Goal: Information Seeking & Learning: Learn about a topic

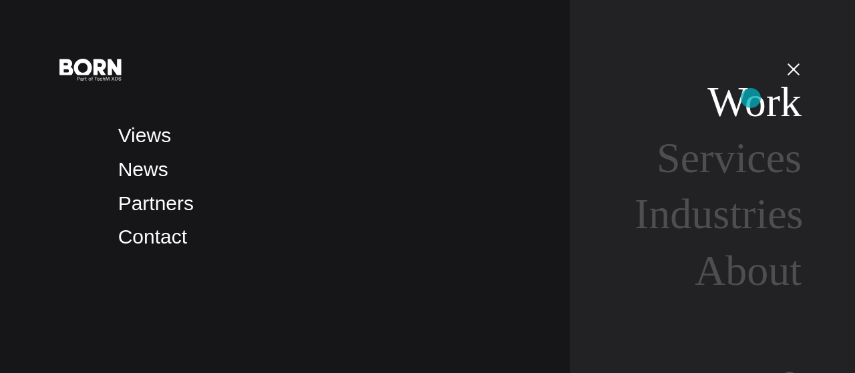
click at [751, 98] on link "Work" at bounding box center [754, 101] width 94 height 47
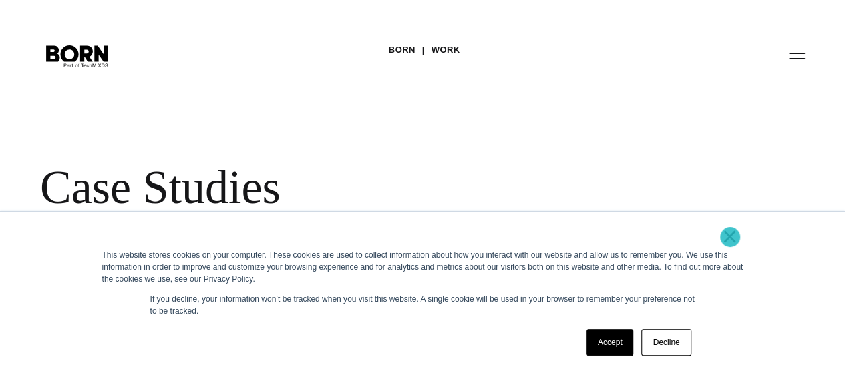
click at [730, 237] on link "×" at bounding box center [730, 236] width 16 height 12
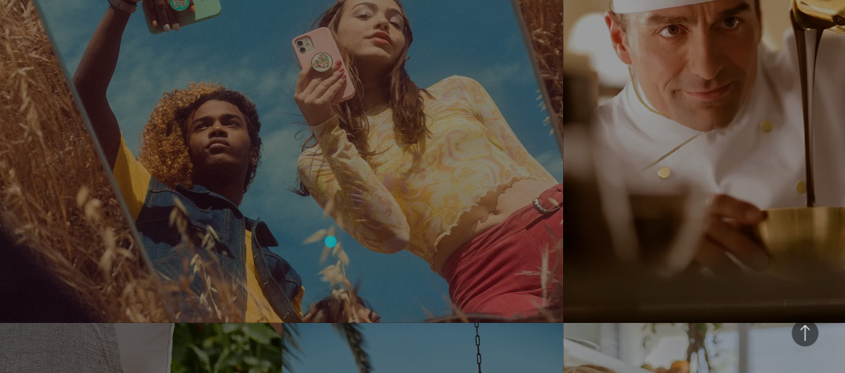
scroll to position [1862, 0]
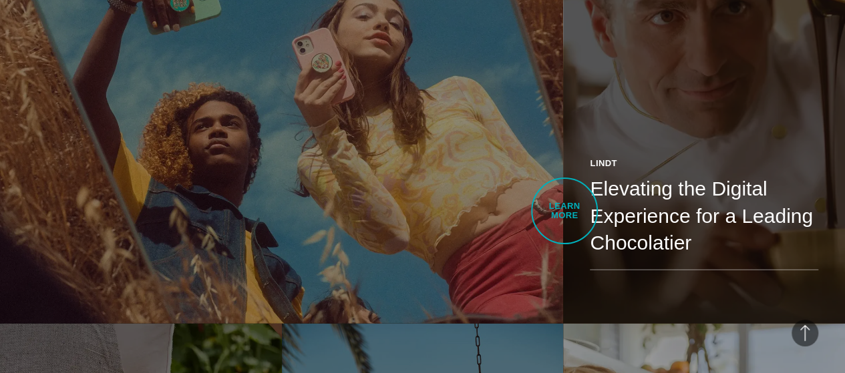
click at [564, 211] on link "Lindt Elevating the Digital Experience for a Leading Chocolatier See how we rei…" at bounding box center [704, 102] width 282 height 444
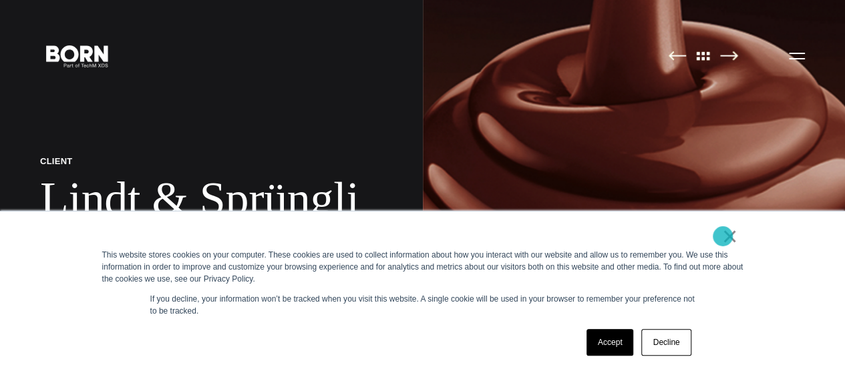
click at [723, 236] on link "×" at bounding box center [730, 236] width 16 height 12
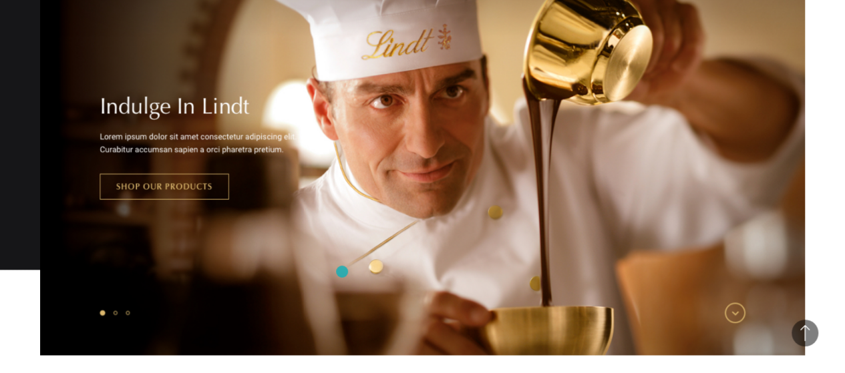
scroll to position [1361, 0]
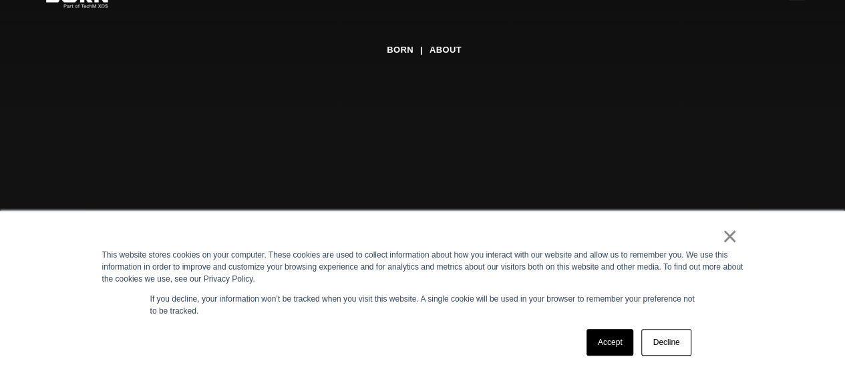
scroll to position [63, 0]
click at [729, 240] on link "×" at bounding box center [730, 236] width 16 height 12
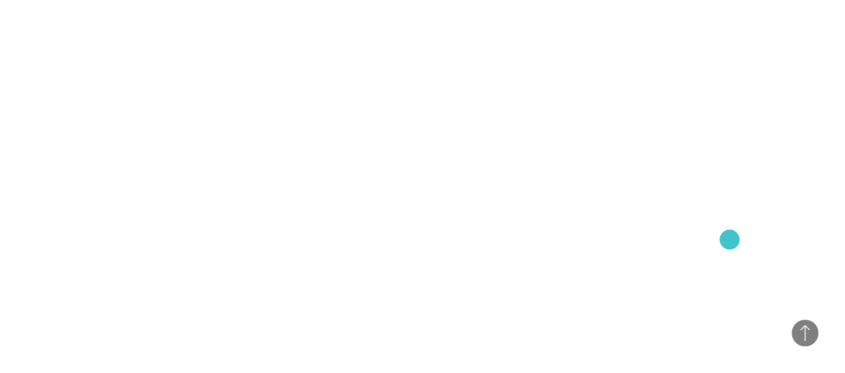
scroll to position [783, 0]
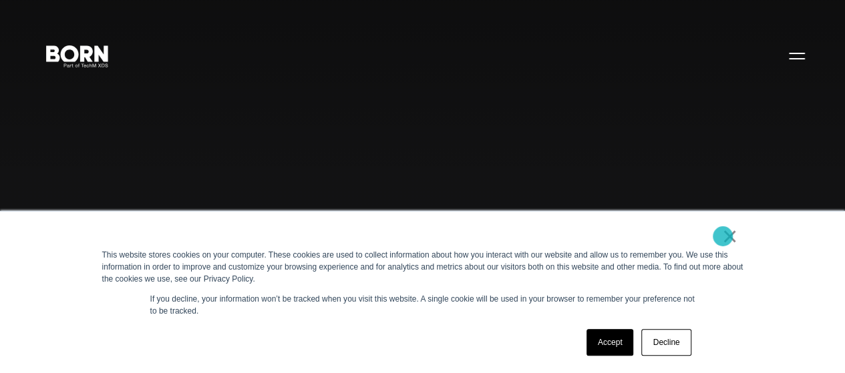
click at [723, 236] on link "×" at bounding box center [730, 236] width 16 height 12
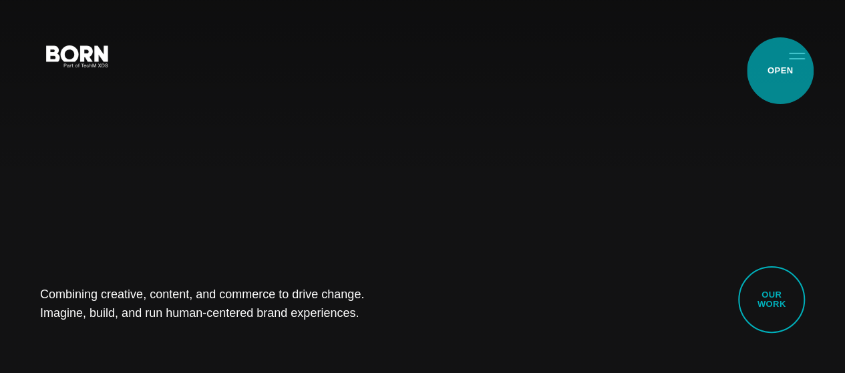
click at [781, 69] on button "Primary Menu" at bounding box center [797, 55] width 32 height 28
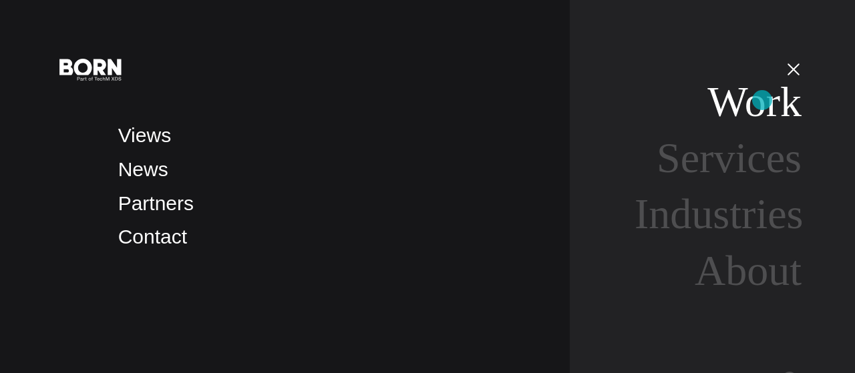
click at [762, 100] on link "Work" at bounding box center [754, 101] width 94 height 47
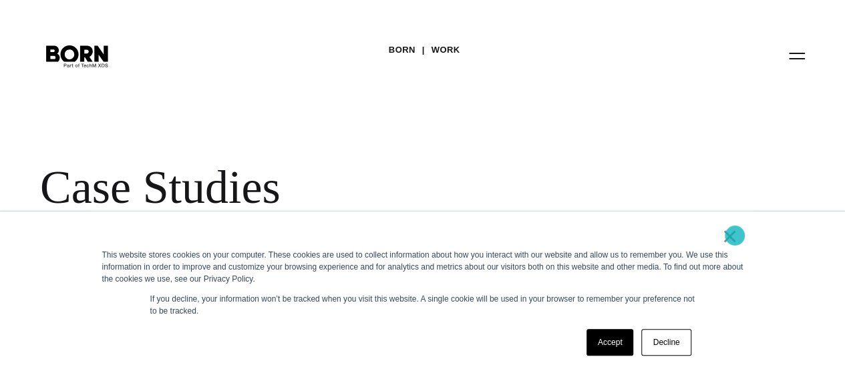
click at [735, 236] on link "×" at bounding box center [730, 236] width 16 height 12
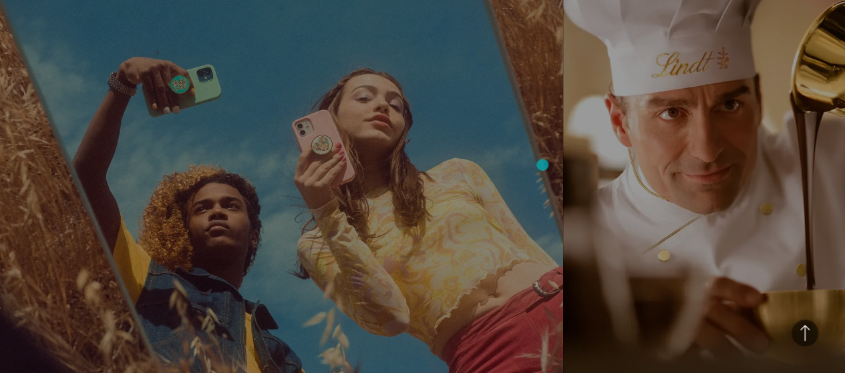
scroll to position [1786, 0]
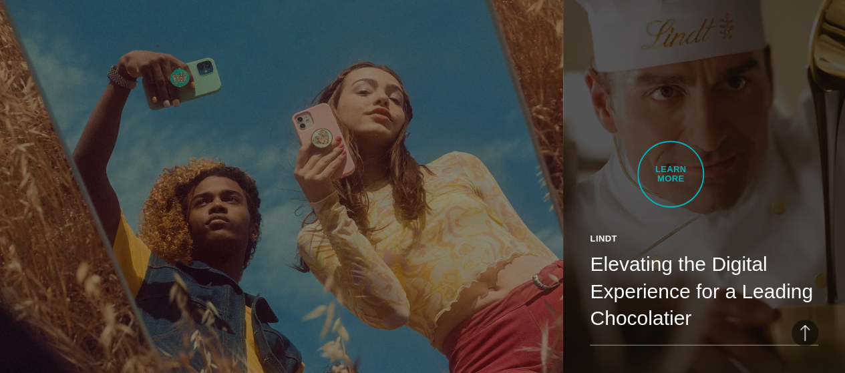
click at [671, 174] on link "Lindt Elevating the Digital Experience for a Leading Chocolatier See how we rei…" at bounding box center [704, 178] width 282 height 444
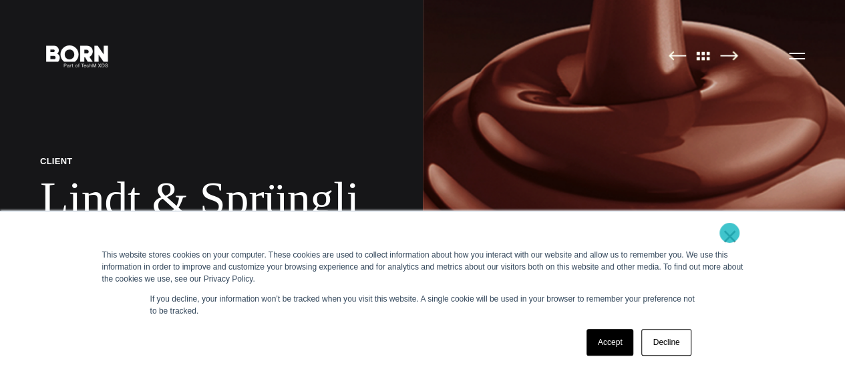
click at [729, 233] on link "×" at bounding box center [730, 236] width 16 height 12
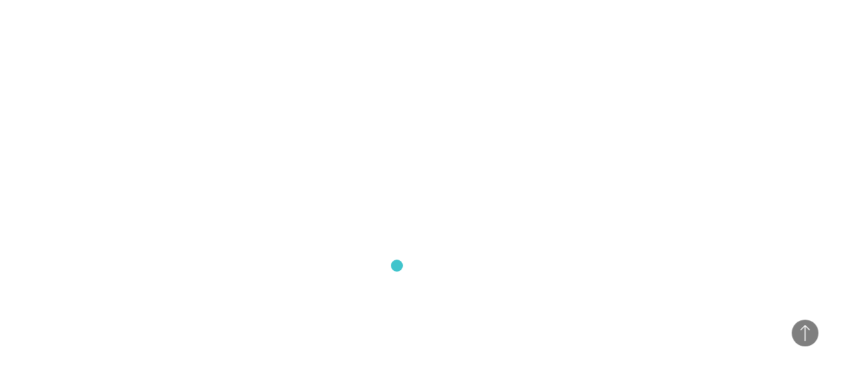
scroll to position [4197, 0]
